Goal: Book appointment/travel/reservation

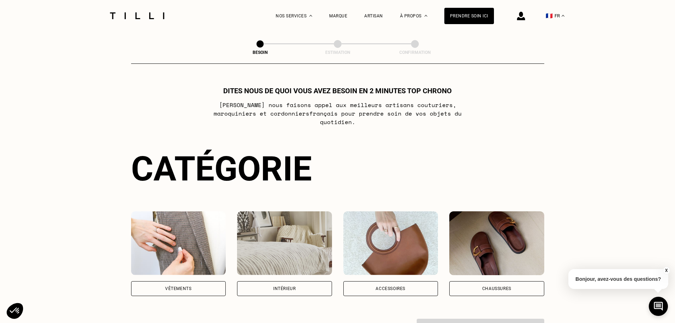
click at [177, 287] on div "Vêtements" at bounding box center [178, 288] width 95 height 15
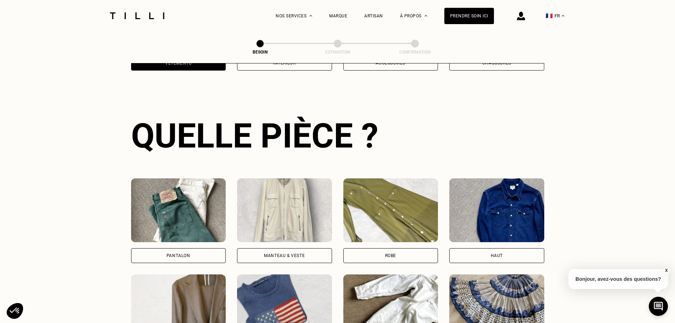
scroll to position [232, 0]
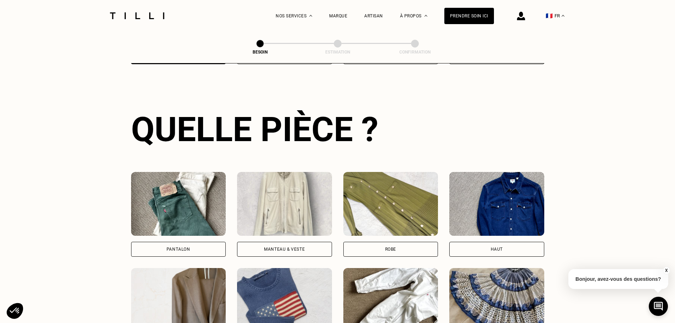
click at [221, 242] on div "Pantalon" at bounding box center [178, 248] width 95 height 15
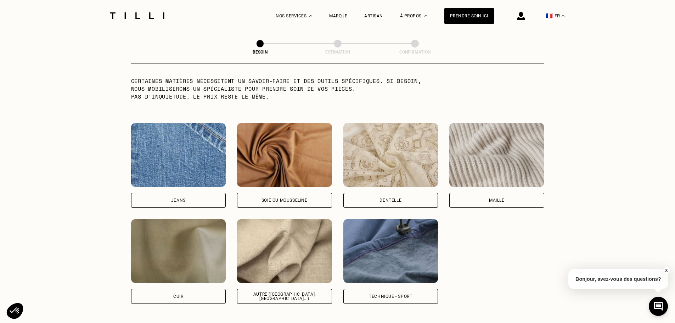
scroll to position [723, 0]
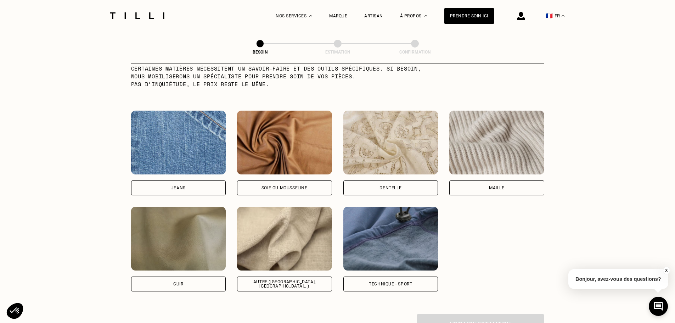
click at [289, 280] on div "Autre ([GEOGRAPHIC_DATA], [GEOGRAPHIC_DATA]...)" at bounding box center [284, 283] width 83 height 8
select select "FR"
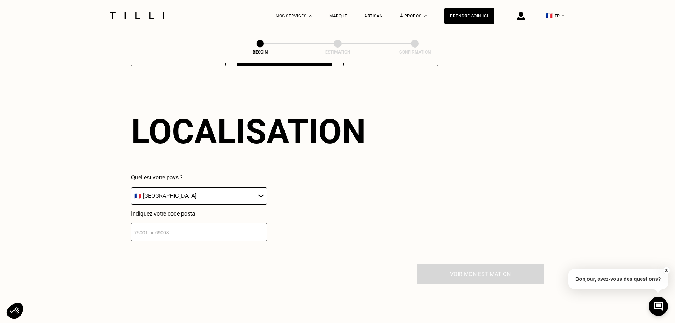
scroll to position [952, 0]
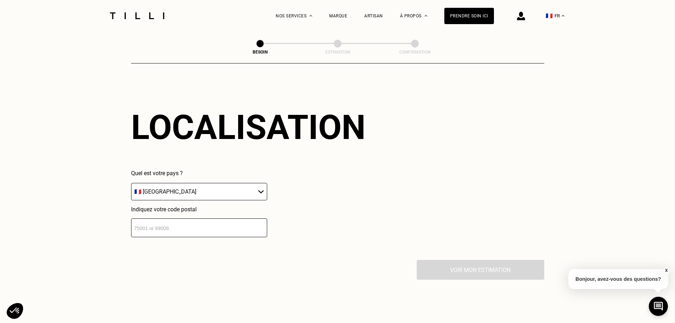
click at [196, 226] on input "number" at bounding box center [199, 227] width 136 height 19
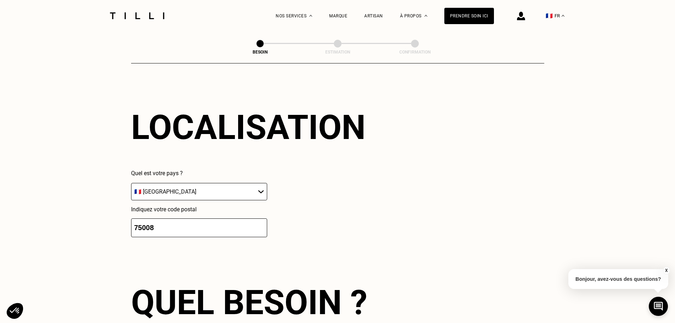
type input "75008"
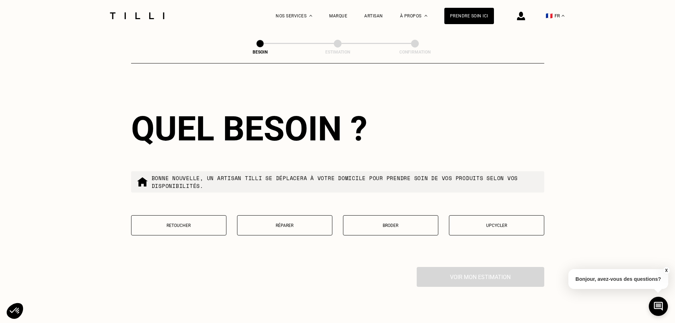
scroll to position [1128, 0]
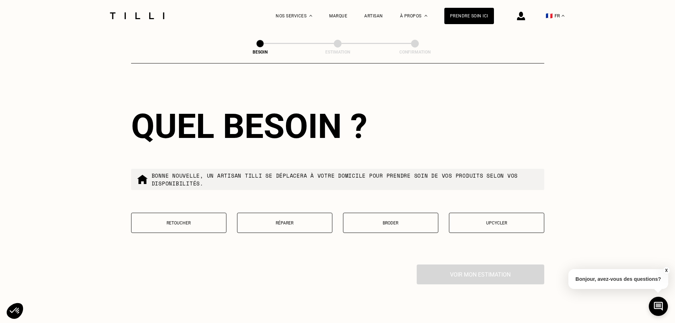
click at [197, 220] on p "Retoucher" at bounding box center [178, 222] width 87 height 5
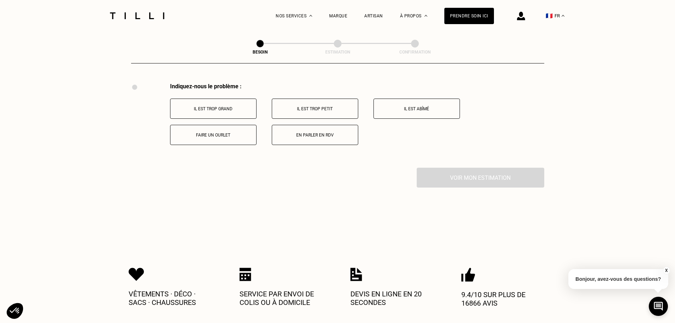
scroll to position [1310, 0]
click at [207, 132] on p "Faire un ourlet" at bounding box center [213, 134] width 79 height 5
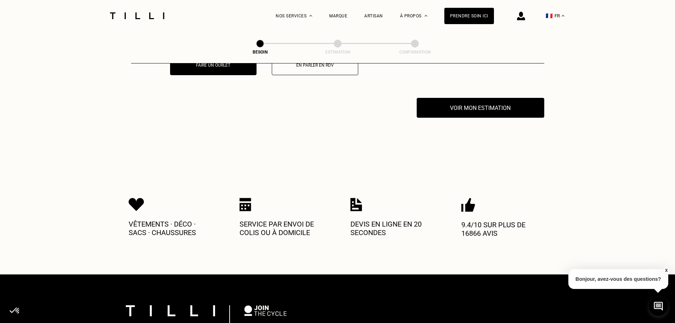
scroll to position [1394, 0]
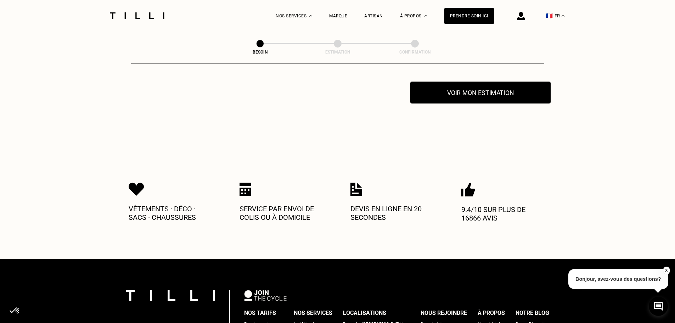
click at [459, 93] on button "Voir mon estimation" at bounding box center [480, 92] width 140 height 22
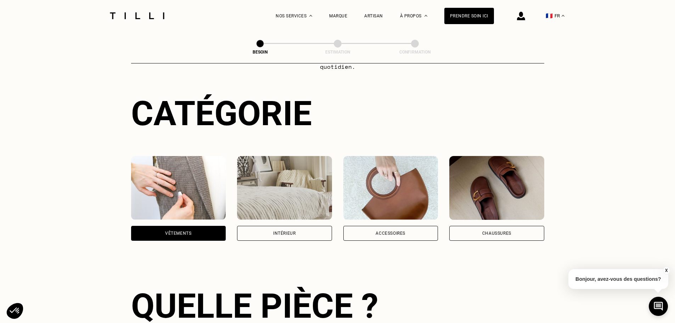
scroll to position [0, 0]
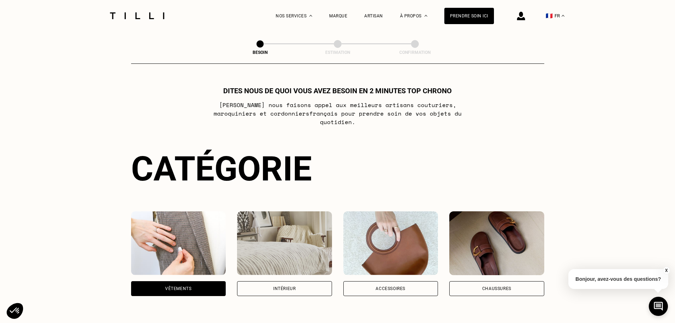
click at [154, 9] on div at bounding box center [136, 16] width 59 height 32
click at [152, 17] on img at bounding box center [136, 15] width 59 height 7
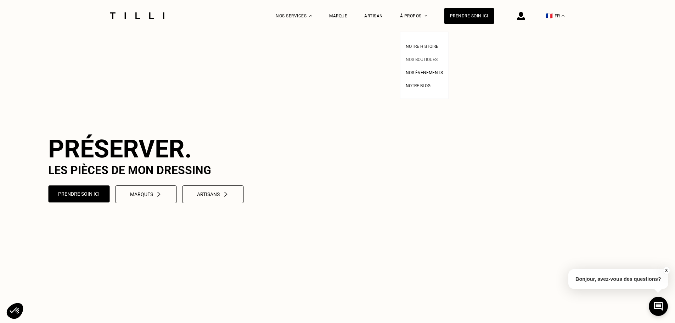
click at [428, 61] on span "Nos boutiques" at bounding box center [421, 59] width 32 height 5
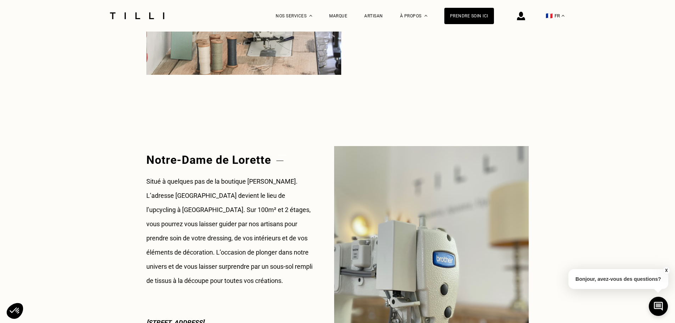
scroll to position [850, 0]
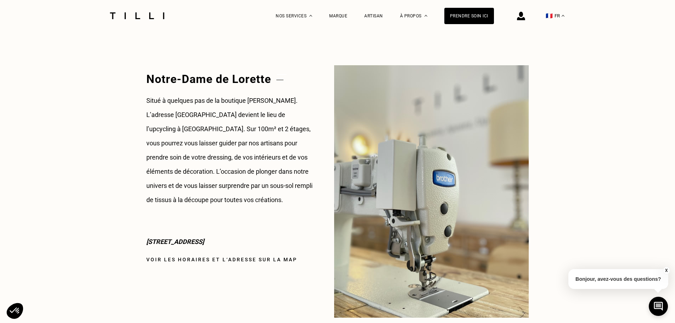
click at [243, 260] on link "Voir les horaires et l‘adresse sur la map" at bounding box center [221, 259] width 151 height 6
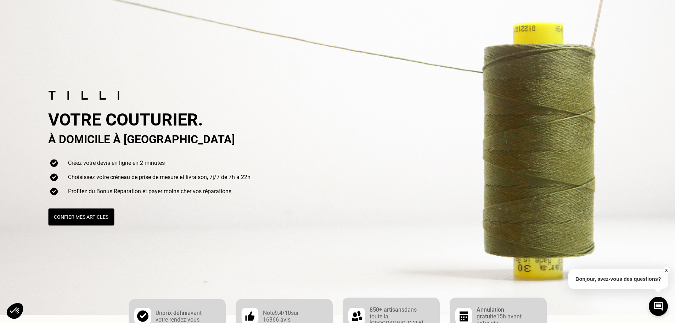
drag, startPoint x: 131, startPoint y: 201, endPoint x: 112, endPoint y: 199, distance: 19.6
click at [112, 199] on div "Votre couturier. À domicile à [GEOGRAPHIC_DATA] Créez votre devis en ligne en 2…" at bounding box center [385, 158] width 675 height 135
click at [106, 218] on button "Confier mes articles" at bounding box center [81, 217] width 68 height 18
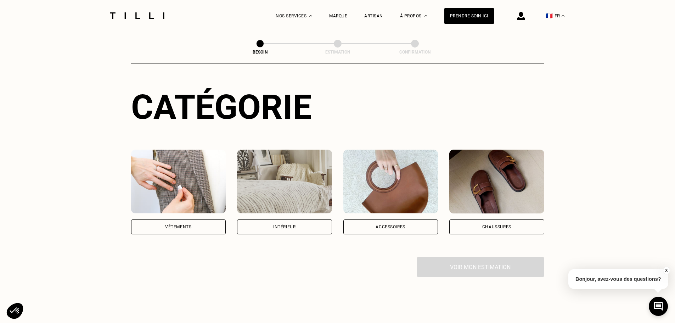
scroll to position [71, 0]
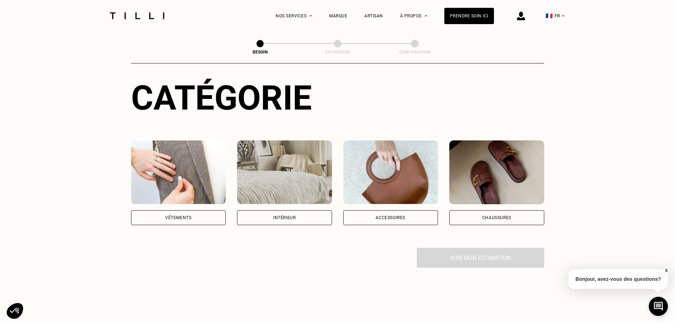
click at [184, 210] on div "Vêtements" at bounding box center [178, 217] width 95 height 15
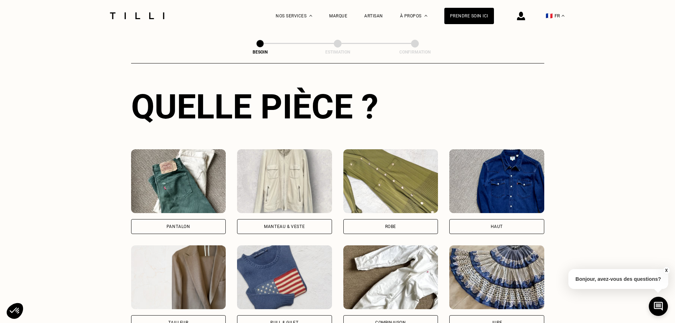
scroll to position [267, 0]
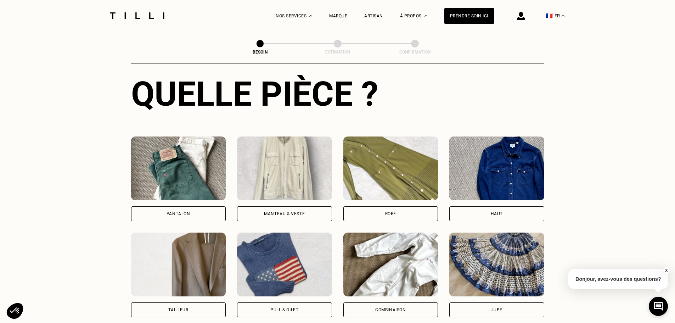
click at [180, 206] on div "Pantalon" at bounding box center [178, 213] width 95 height 15
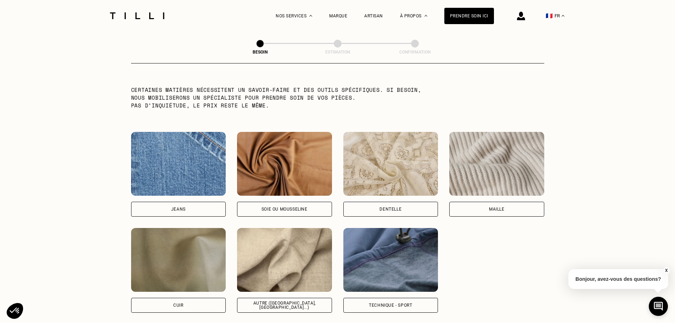
scroll to position [723, 0]
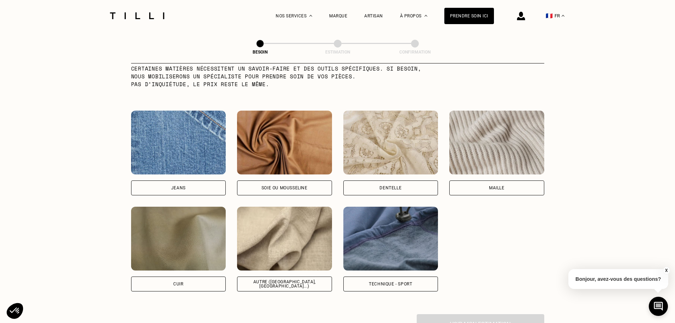
click at [278, 281] on div "Autre ([GEOGRAPHIC_DATA], [GEOGRAPHIC_DATA]...)" at bounding box center [284, 283] width 95 height 15
select select "FR"
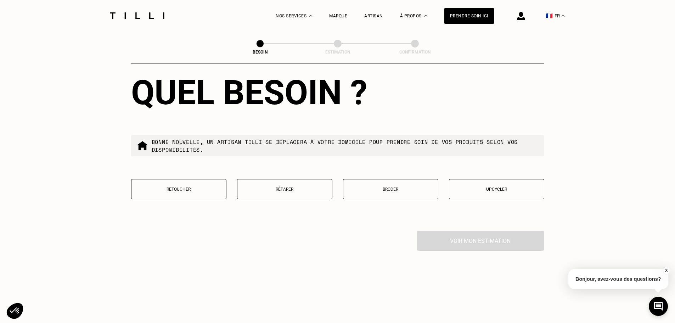
scroll to position [1165, 0]
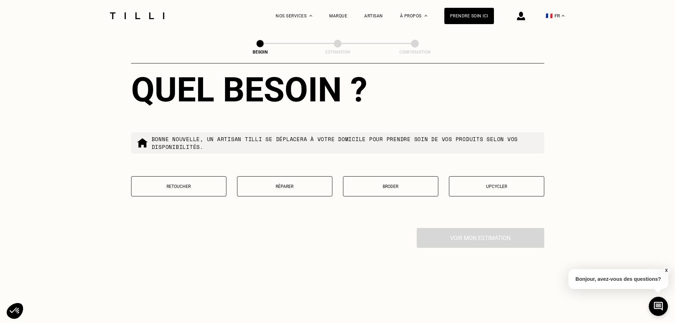
click at [179, 184] on p "Retoucher" at bounding box center [178, 186] width 87 height 5
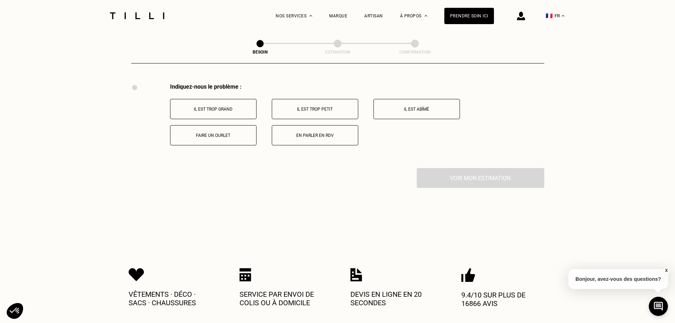
scroll to position [1310, 0]
click at [208, 133] on p "Faire un ourlet" at bounding box center [213, 134] width 79 height 5
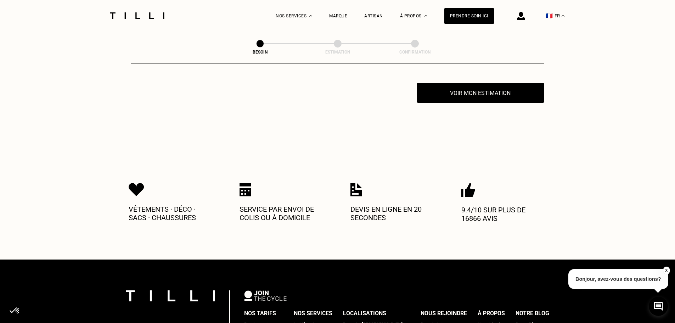
scroll to position [1394, 0]
click at [435, 96] on button "Voir mon estimation" at bounding box center [480, 92] width 140 height 22
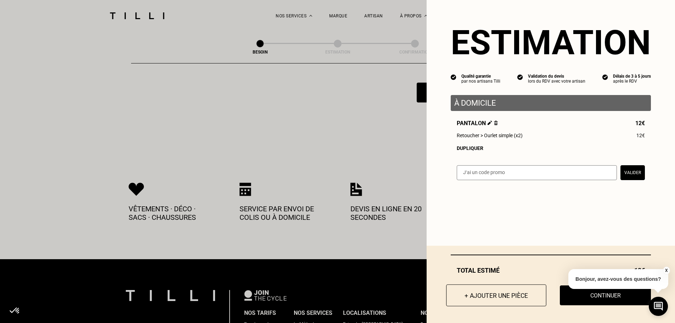
click at [468, 300] on button "+ Ajouter une pièce" at bounding box center [496, 295] width 100 height 22
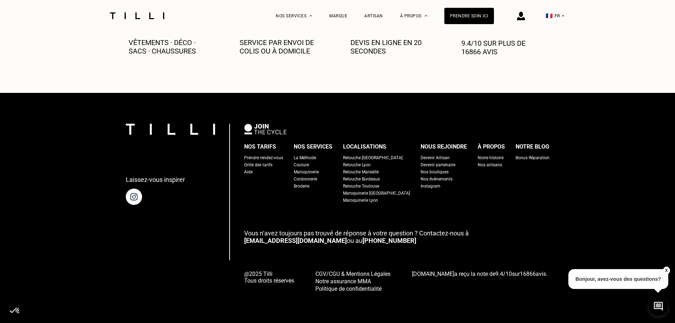
scroll to position [0, 0]
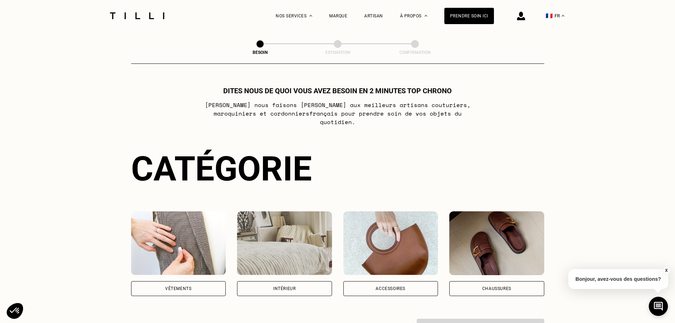
click at [185, 257] on img at bounding box center [178, 243] width 95 height 64
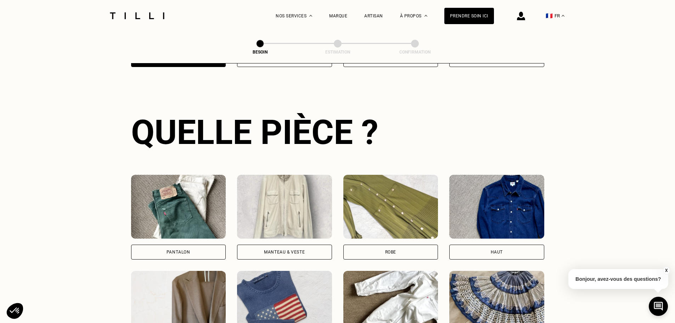
scroll to position [232, 0]
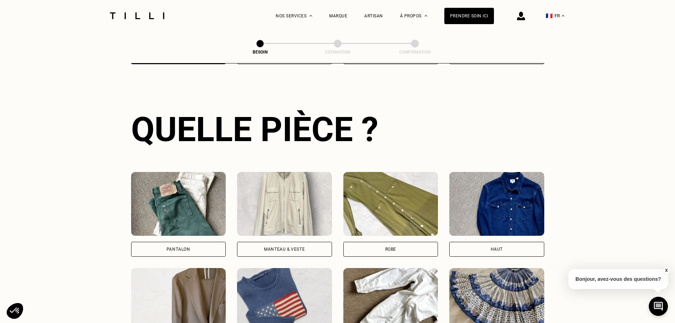
click at [197, 245] on div "Pantalon" at bounding box center [178, 248] width 95 height 15
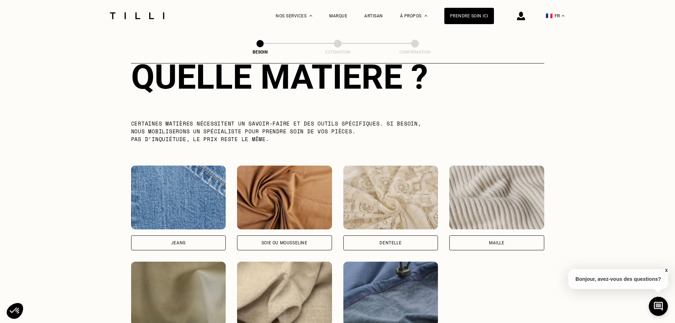
scroll to position [723, 0]
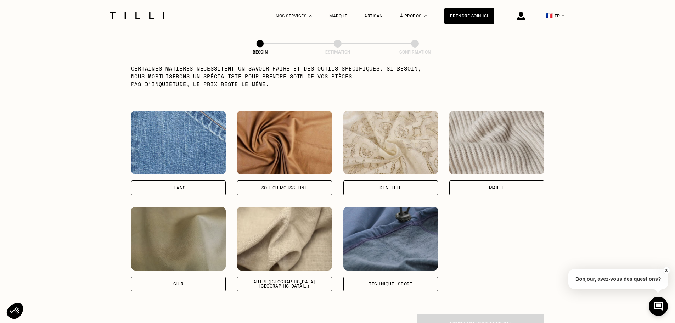
click at [270, 279] on div "Autre ([GEOGRAPHIC_DATA], [GEOGRAPHIC_DATA]...)" at bounding box center [284, 283] width 83 height 8
select select "FR"
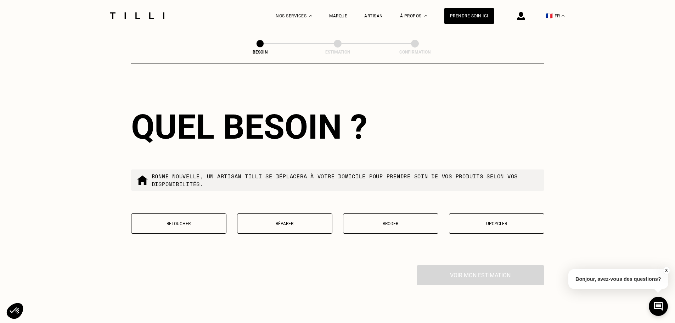
scroll to position [1129, 0]
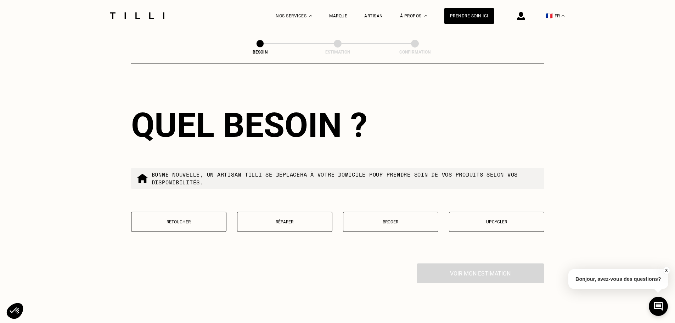
click at [201, 219] on p "Retoucher" at bounding box center [178, 221] width 87 height 5
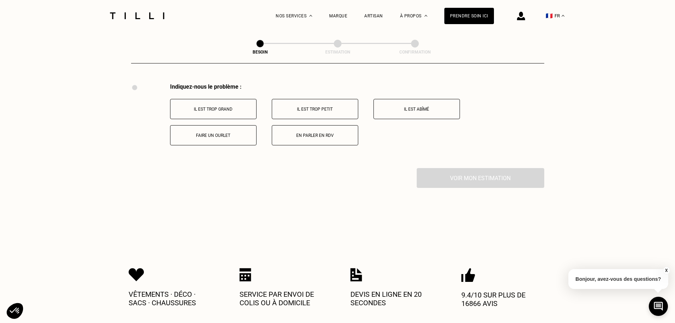
scroll to position [1310, 0]
click at [215, 125] on button "Faire un ourlet" at bounding box center [213, 134] width 86 height 20
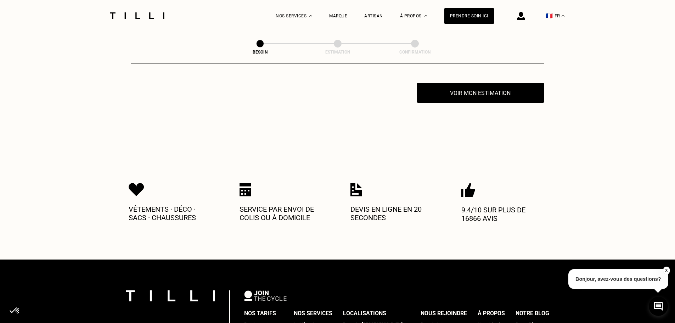
scroll to position [1394, 0]
click at [473, 87] on button "Voir mon estimation" at bounding box center [480, 92] width 140 height 22
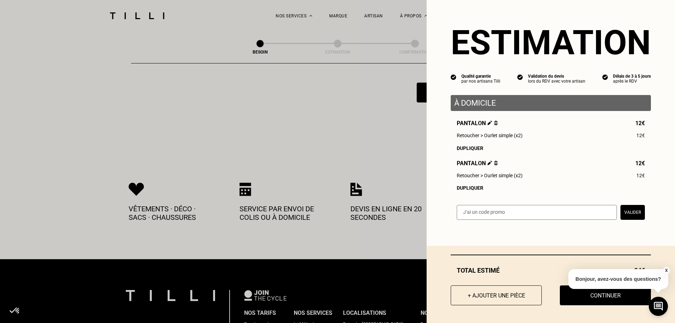
click at [471, 190] on div "Dupliquer" at bounding box center [550, 188] width 188 height 6
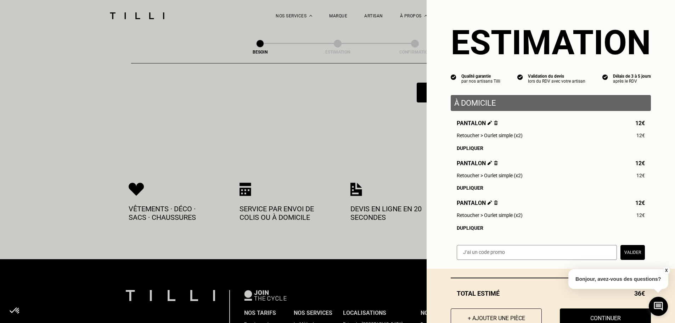
click at [665, 268] on button "X" at bounding box center [665, 270] width 7 height 8
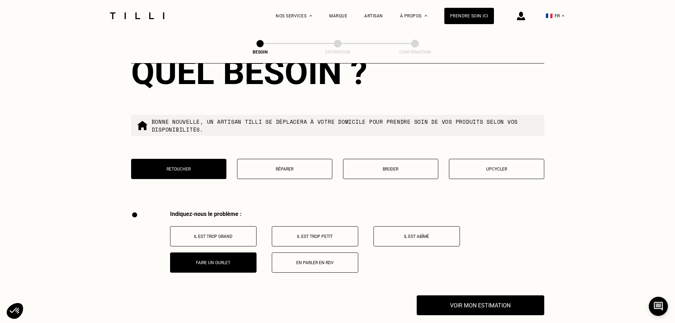
scroll to position [1324, 0]
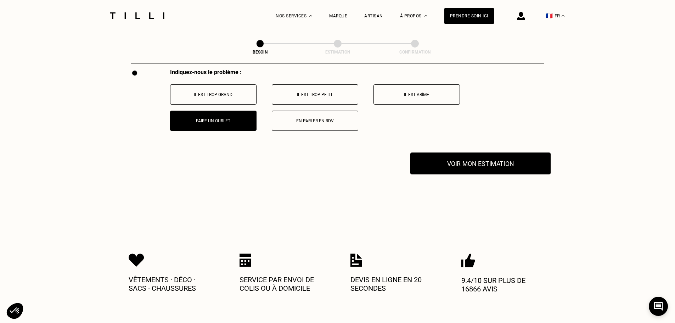
click at [447, 155] on button "Voir mon estimation" at bounding box center [480, 163] width 140 height 22
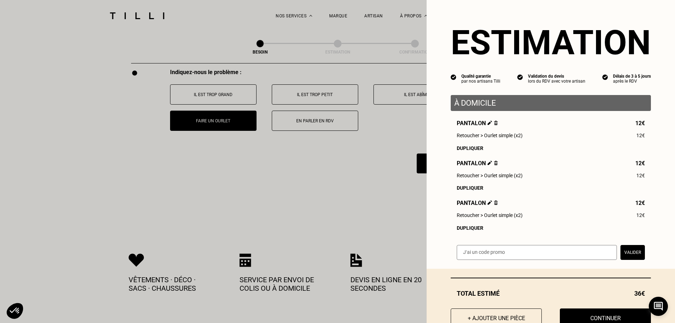
scroll to position [27, 0]
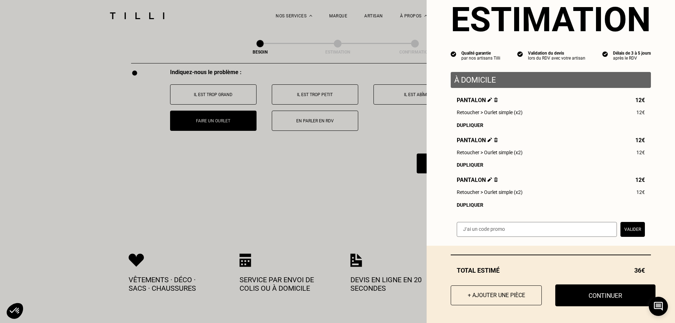
click at [605, 296] on button "Continuer" at bounding box center [605, 295] width 100 height 22
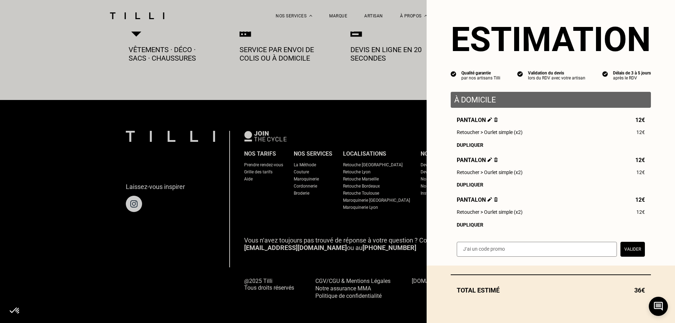
scroll to position [7, 0]
select select "FR"
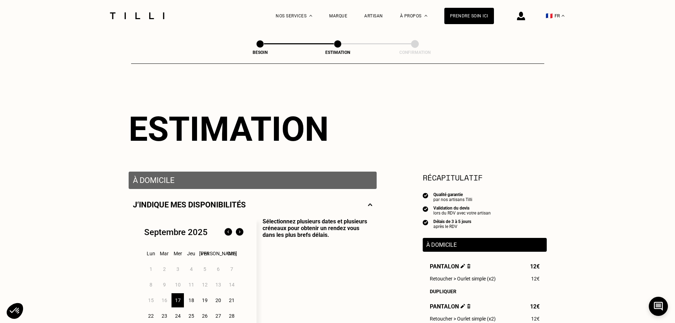
click at [335, 266] on p "Sélectionnez plusieurs dates et plusieurs créneaux pour obtenir un rendez vous …" at bounding box center [314, 283] width 116 height 130
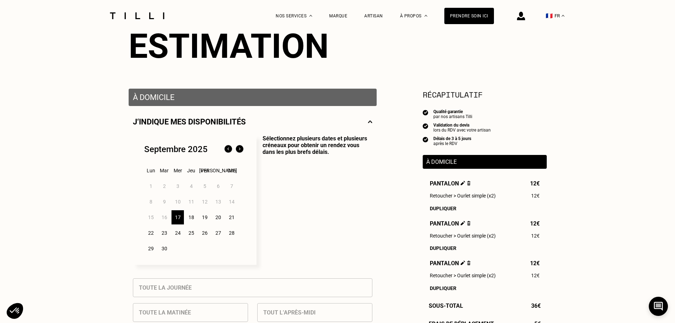
scroll to position [106, 0]
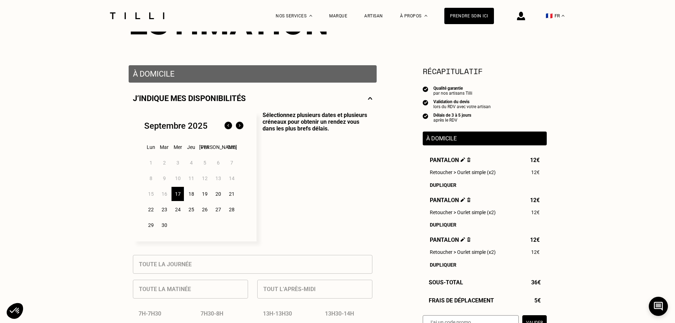
click at [188, 199] on div "18" at bounding box center [191, 194] width 12 height 14
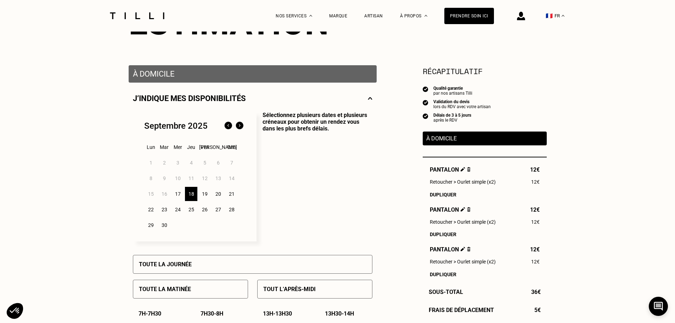
click at [316, 209] on p "Sélectionnez plusieurs dates et plusieurs créneaux pour obtenir un rendez vous …" at bounding box center [314, 177] width 116 height 130
click at [293, 263] on div "Toute la journée" at bounding box center [252, 264] width 239 height 19
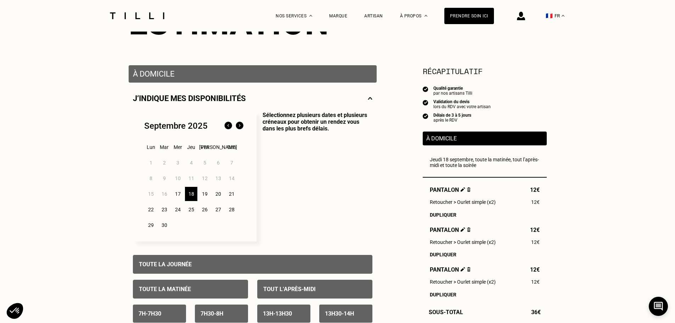
click at [293, 263] on div "Toute la journée" at bounding box center [252, 264] width 239 height 19
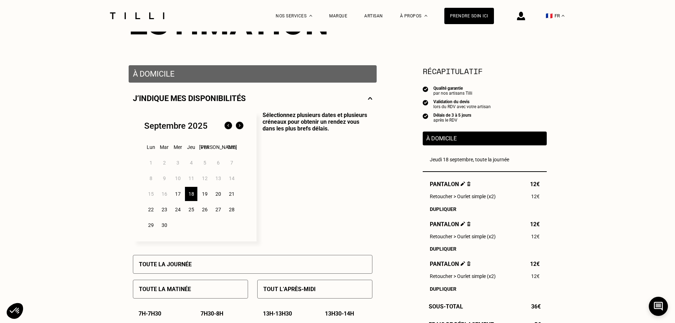
click at [293, 263] on div "Toute la journée" at bounding box center [252, 264] width 239 height 19
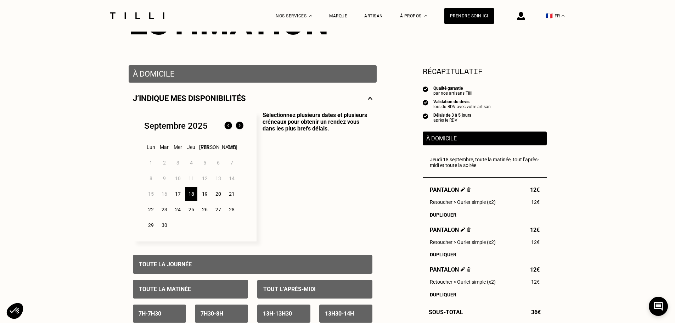
click at [350, 205] on p "Sélectionnez plusieurs dates et plusieurs créneaux pour obtenir un rendez vous …" at bounding box center [314, 177] width 116 height 130
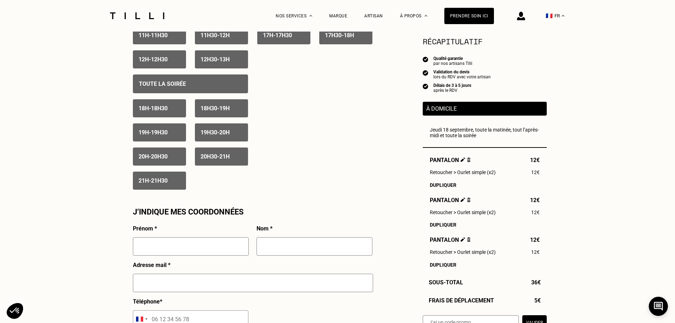
scroll to position [460, 0]
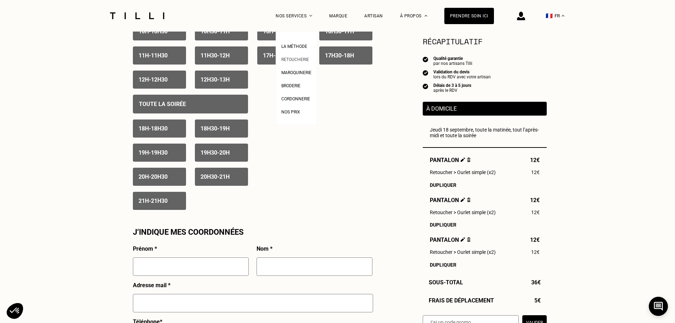
click at [291, 55] on link "Retoucherie" at bounding box center [295, 58] width 28 height 7
